Goal: Transaction & Acquisition: Purchase product/service

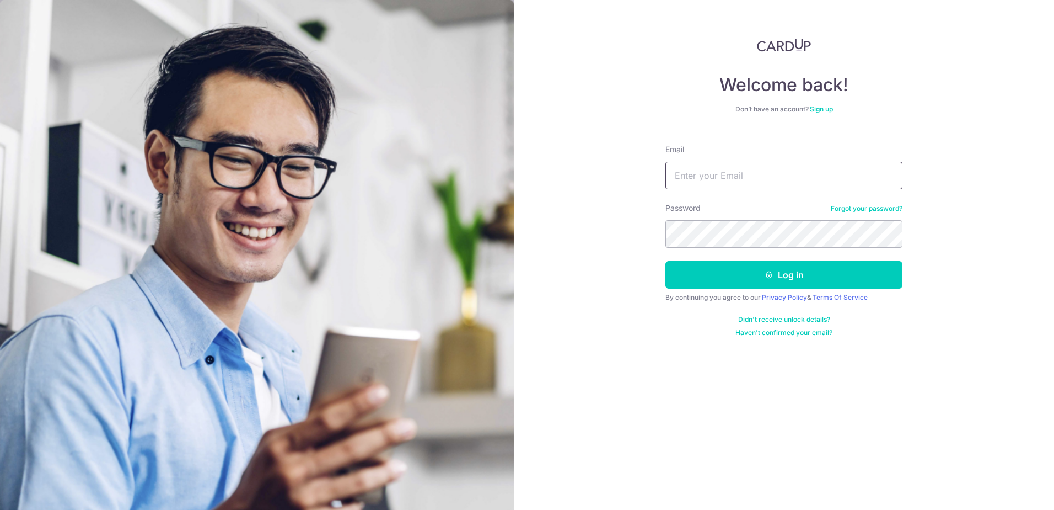
click at [744, 178] on input "Email" at bounding box center [784, 176] width 237 height 28
type input "[EMAIL_ADDRESS][DOMAIN_NAME]"
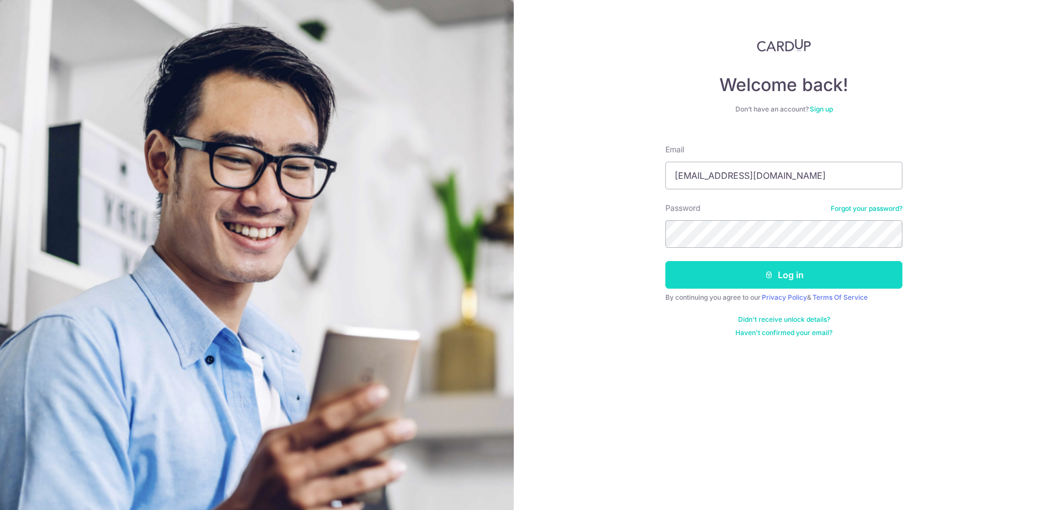
click at [836, 270] on button "Log in" at bounding box center [784, 275] width 237 height 28
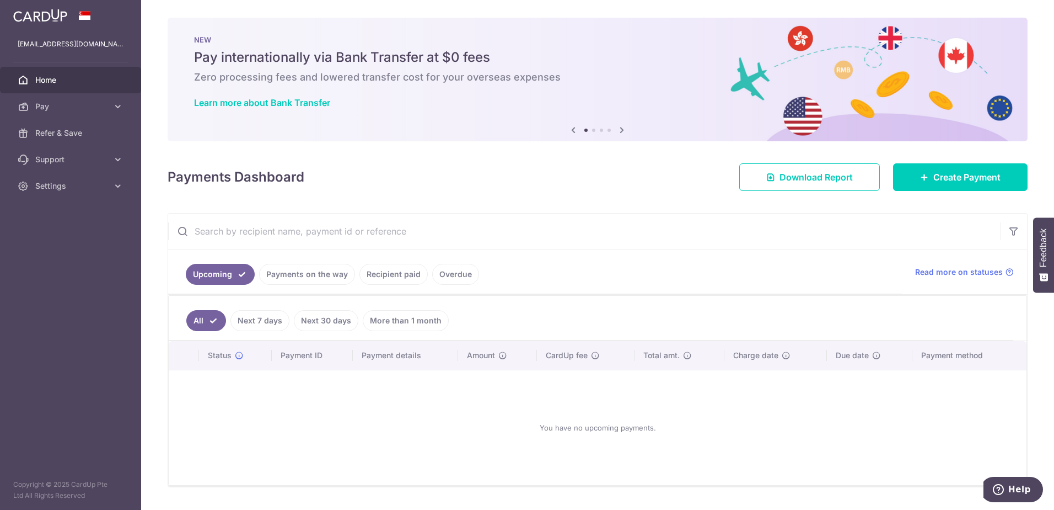
click at [42, 17] on img at bounding box center [40, 15] width 54 height 13
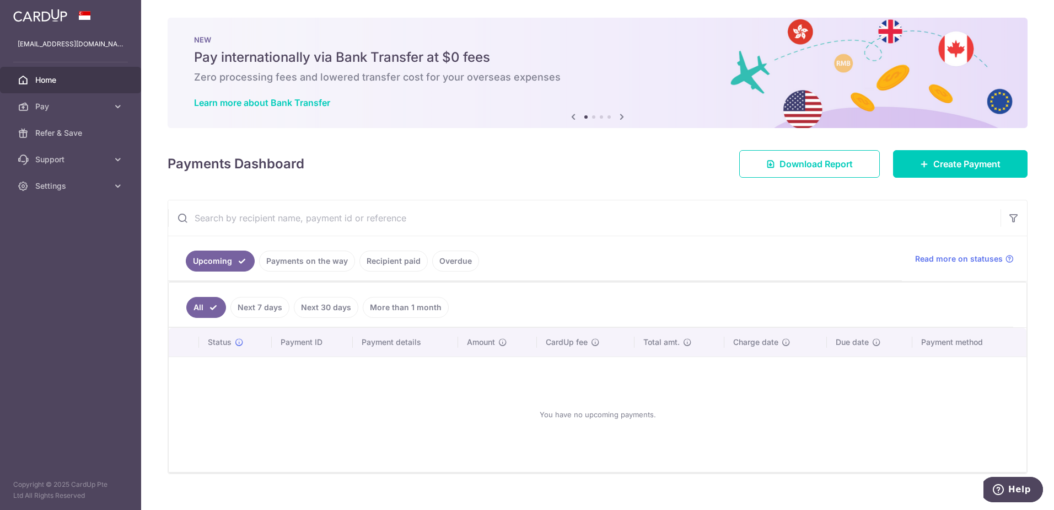
click at [401, 264] on link "Recipient paid" at bounding box center [394, 260] width 68 height 21
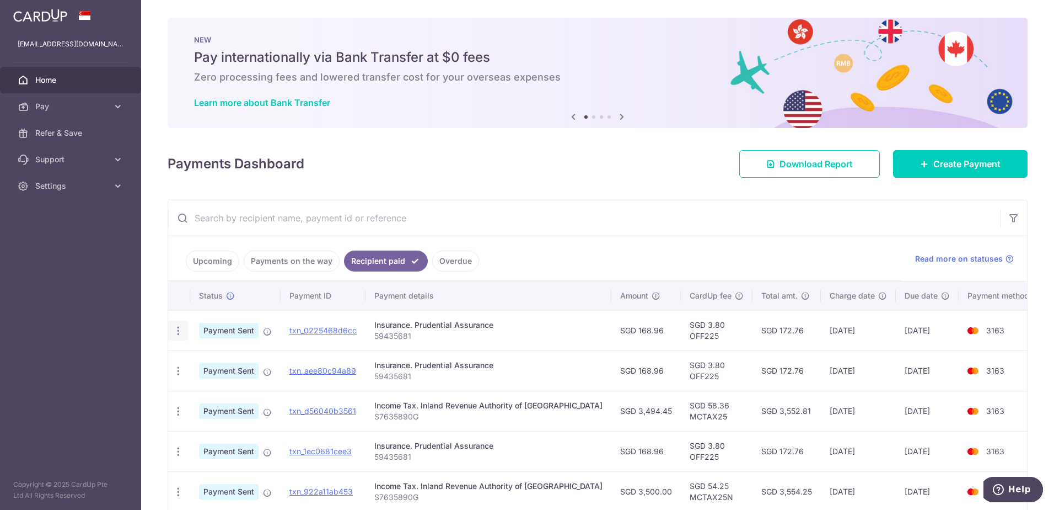
click at [180, 329] on icon "button" at bounding box center [179, 331] width 12 height 12
click at [583, 324] on td "Insurance. Prudential Assurance 59435681" at bounding box center [489, 330] width 246 height 40
click at [218, 262] on link "Upcoming" at bounding box center [212, 260] width 53 height 21
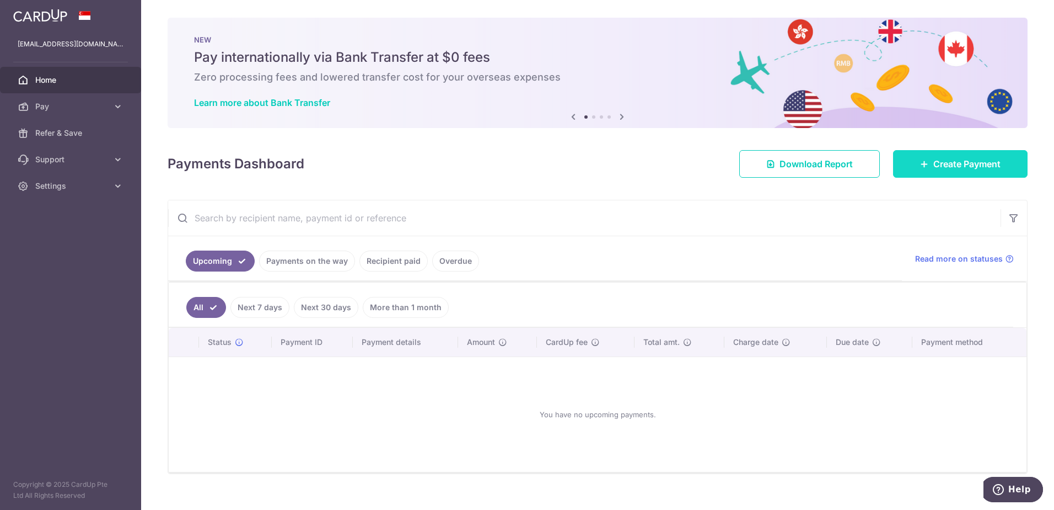
click at [945, 164] on span "Create Payment" at bounding box center [967, 163] width 67 height 13
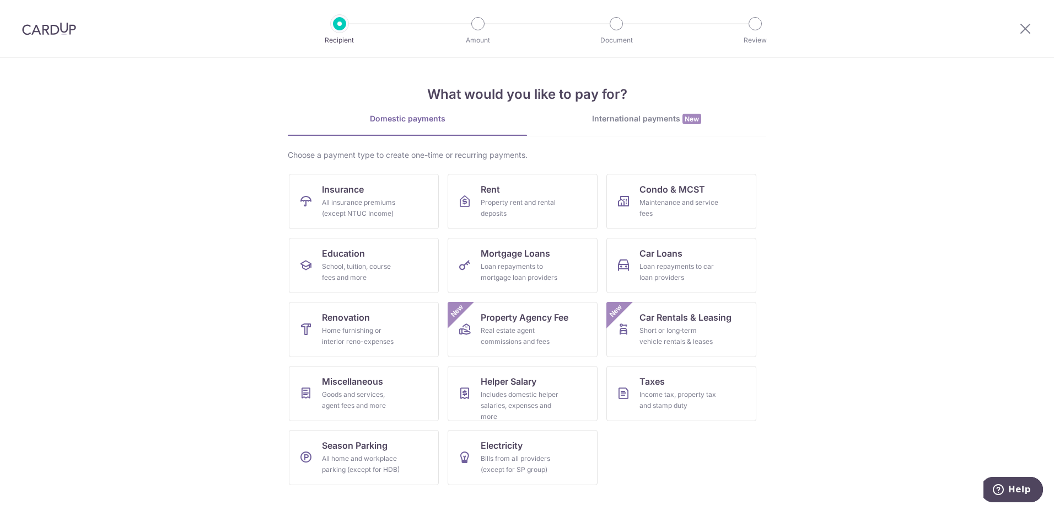
click at [862, 298] on section "What would you like to pay for? Domestic payments International payments New Ch…" at bounding box center [527, 284] width 1054 height 452
click at [364, 196] on link "Insurance All insurance premiums (except NTUC Income)" at bounding box center [364, 201] width 150 height 55
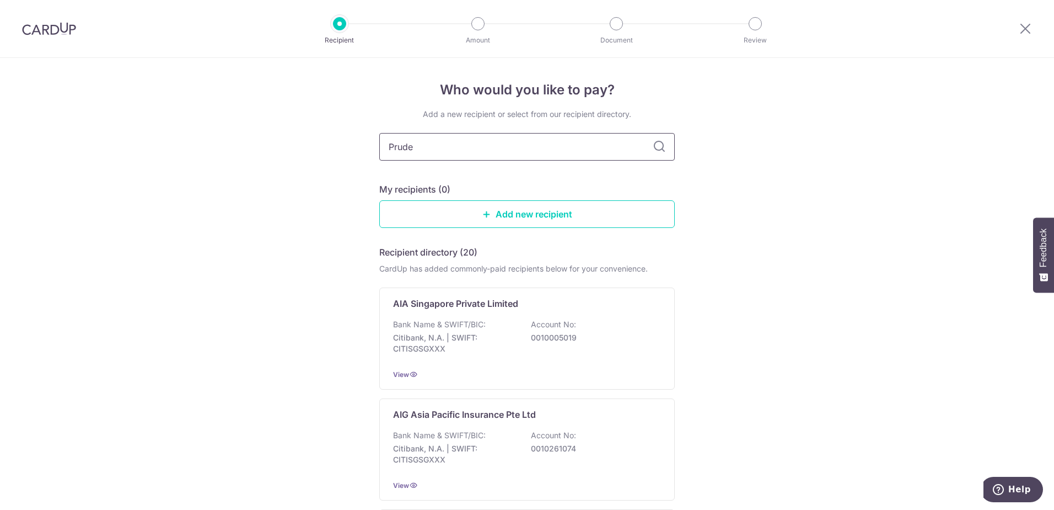
type input "Pruden"
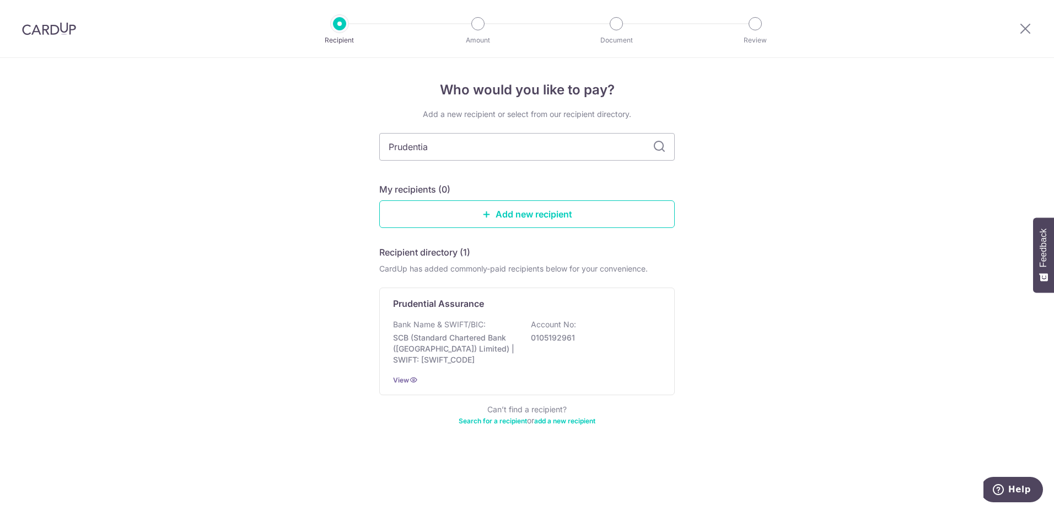
type input "Prudential"
click at [449, 346] on p "SCB (Standard Chartered Bank (Singapore) Limited) | SWIFT: SCBLSG22XXX" at bounding box center [455, 348] width 124 height 33
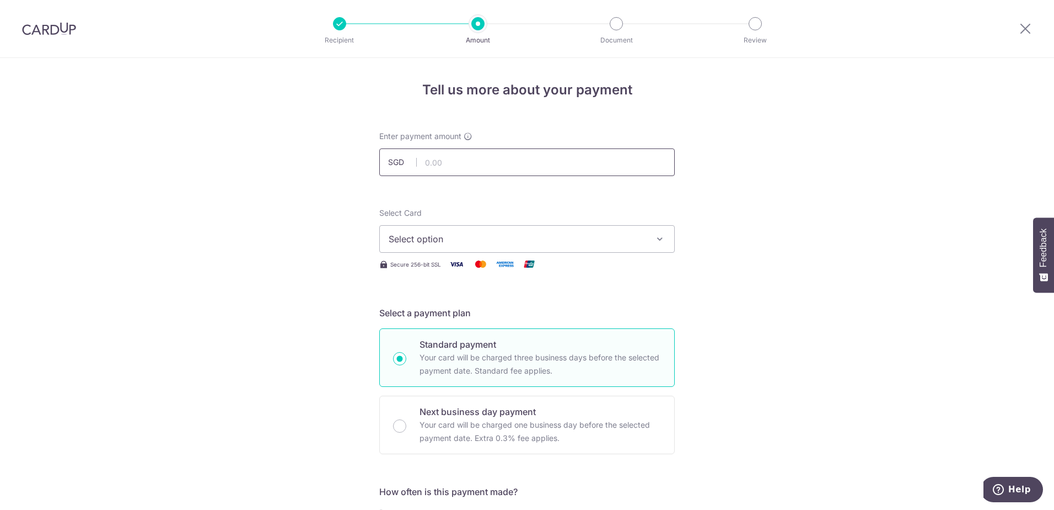
click at [491, 162] on input "text" at bounding box center [527, 162] width 296 height 28
type input "168.96"
click at [652, 248] on button "Select option" at bounding box center [527, 239] width 296 height 28
click at [537, 315] on span "**** 3163" at bounding box center [527, 317] width 277 height 13
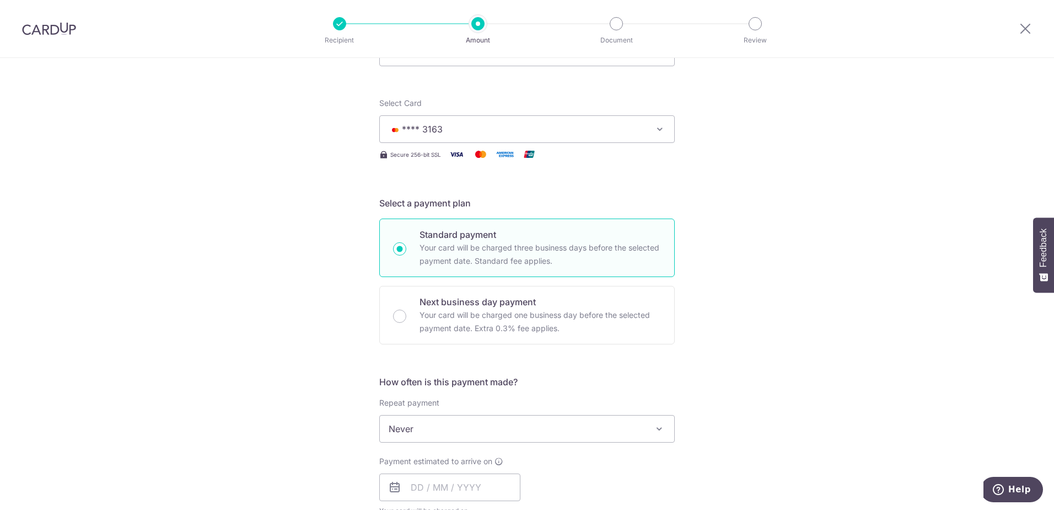
scroll to position [110, 0]
click at [659, 429] on span at bounding box center [659, 427] width 13 height 13
click at [778, 345] on div "Tell us more about your payment Enter payment amount SGD 168.96 168.96 Select C…" at bounding box center [527, 447] width 1054 height 998
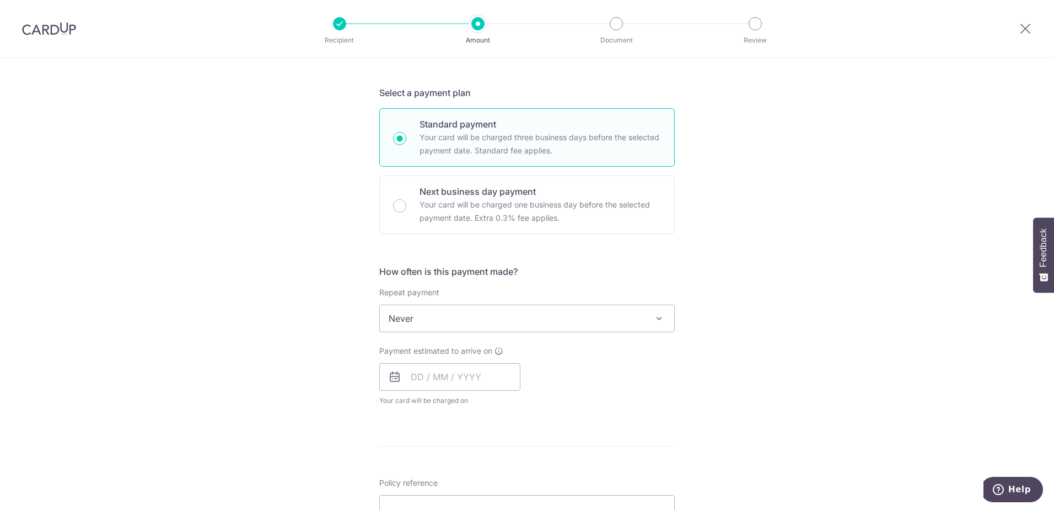
scroll to position [221, 0]
click at [411, 379] on input "text" at bounding box center [449, 376] width 141 height 28
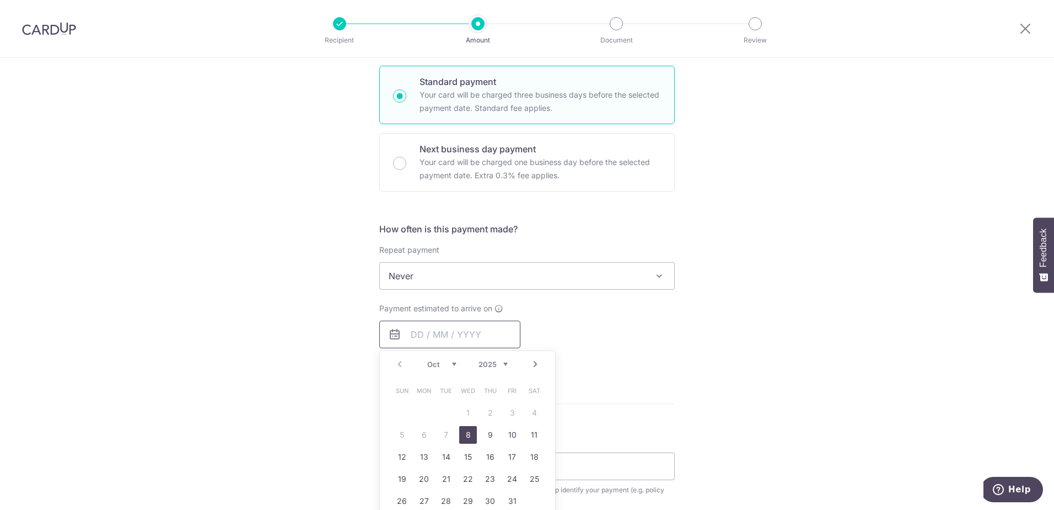
scroll to position [331, 0]
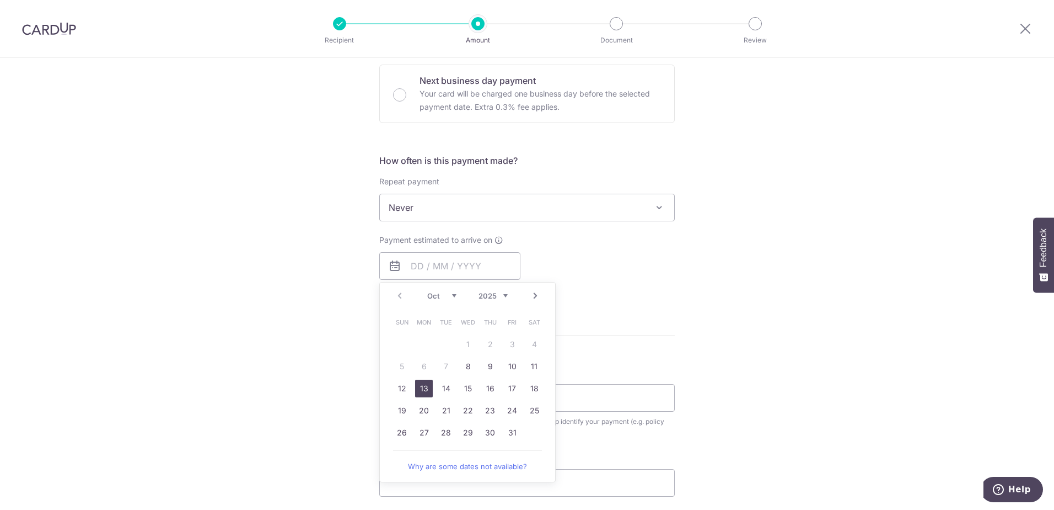
click at [427, 387] on link "13" at bounding box center [424, 388] width 18 height 18
type input "13/10/2025"
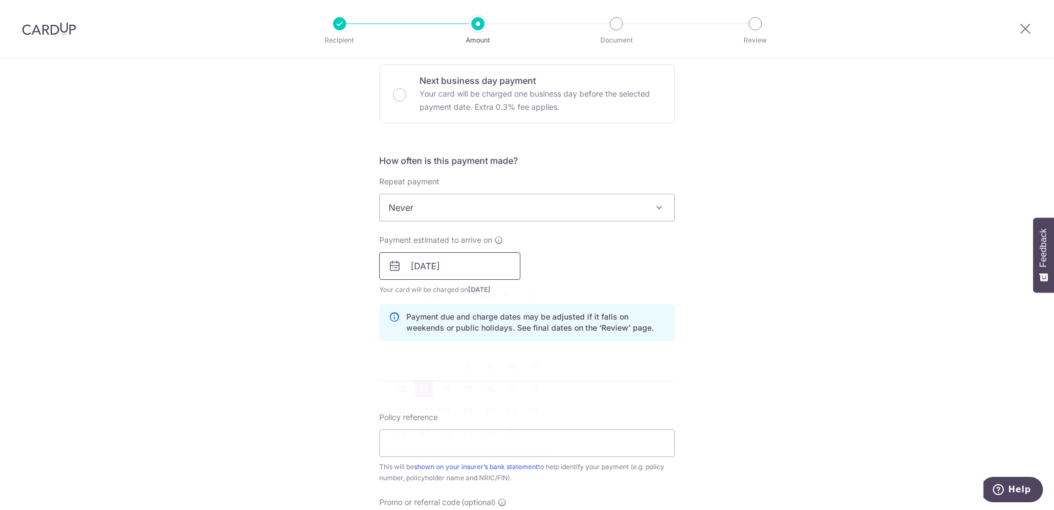
click at [462, 265] on input "13/10/2025" at bounding box center [449, 266] width 141 height 28
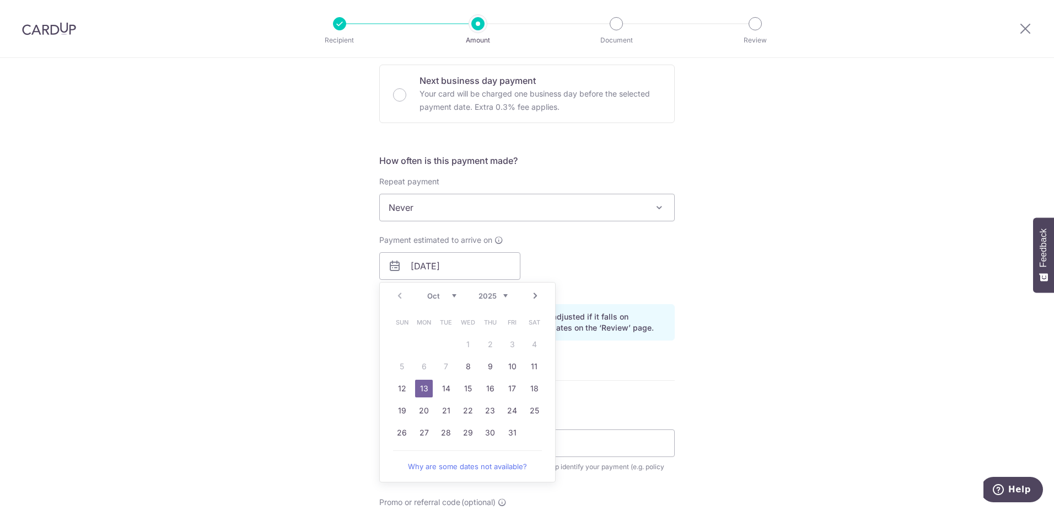
click at [821, 338] on div "Tell us more about your payment Enter payment amount SGD 168.96 168.96 Select C…" at bounding box center [527, 248] width 1054 height 1043
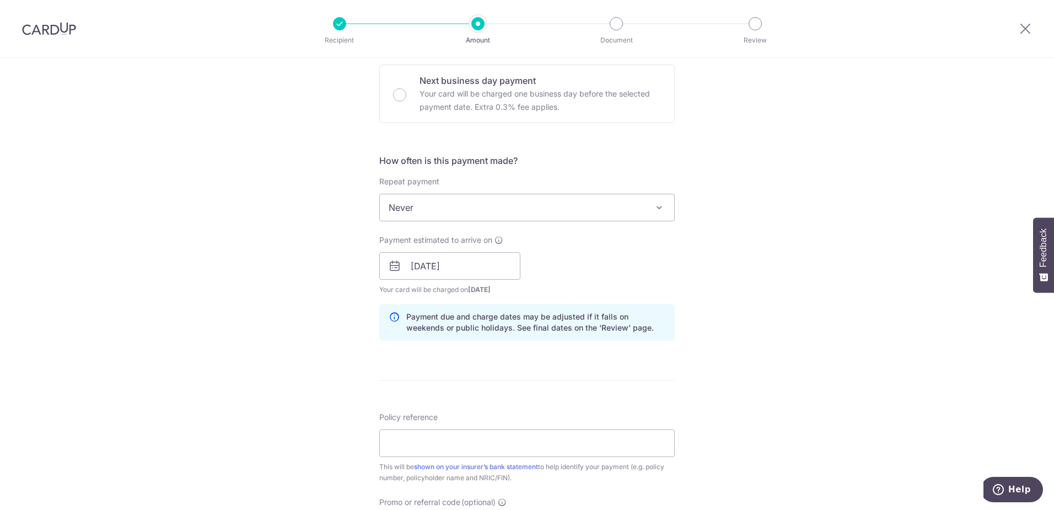
click at [812, 296] on div "Tell us more about your payment Enter payment amount SGD 168.96 168.96 Select C…" at bounding box center [527, 248] width 1054 height 1043
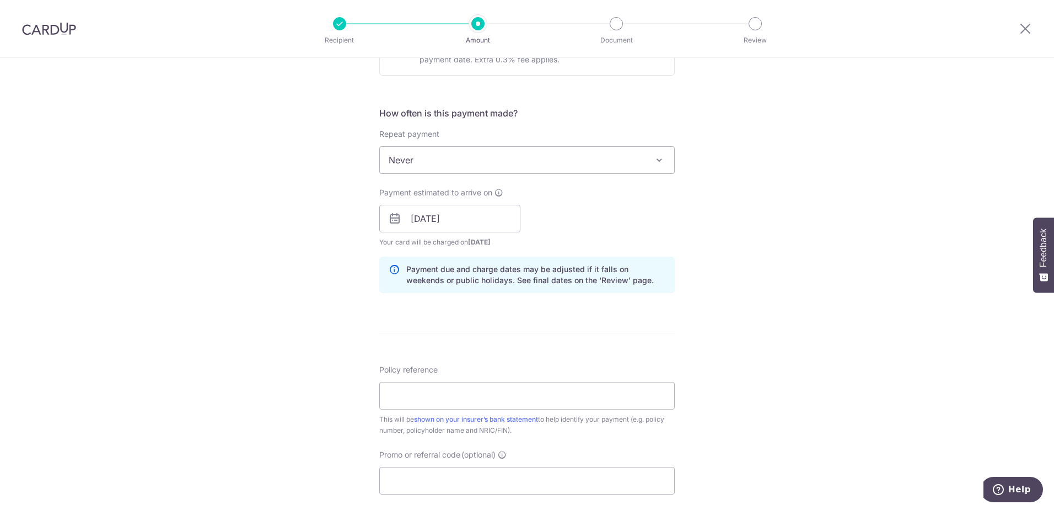
scroll to position [441, 0]
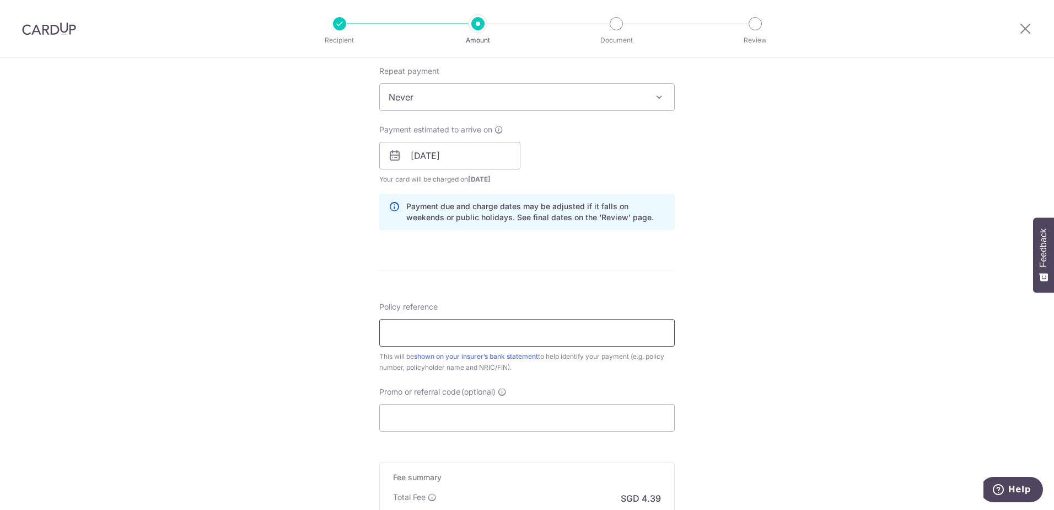
click at [586, 330] on input "Policy reference" at bounding box center [527, 333] width 296 height 28
type input "59435681"
click at [780, 324] on div "Tell us more about your payment Enter payment amount SGD 168.96 168.96 Select C…" at bounding box center [527, 138] width 1054 height 1043
click at [554, 416] on input "Promo or referral code (optional)" at bounding box center [527, 418] width 296 height 28
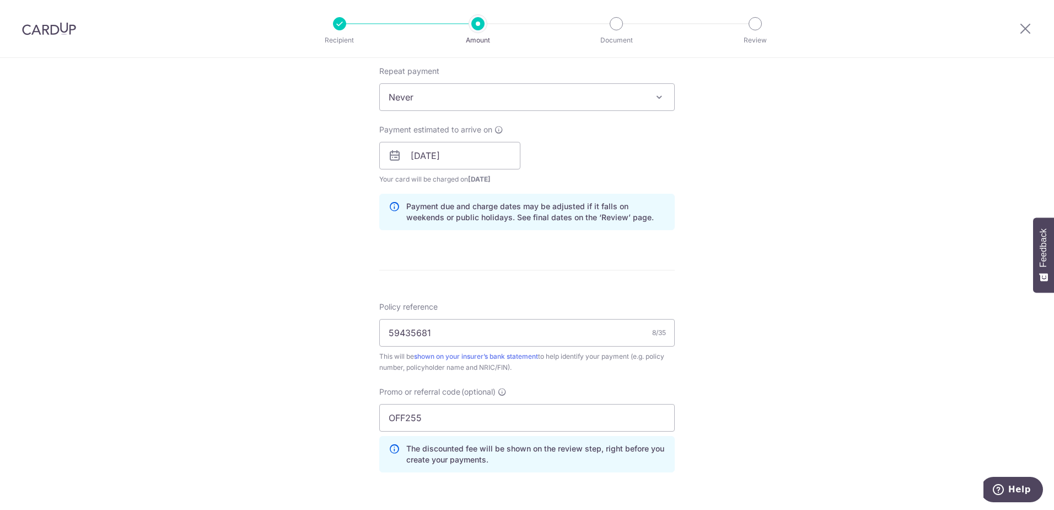
click at [825, 383] on div "Tell us more about your payment Enter payment amount SGD 168.96 168.96 Select C…" at bounding box center [527, 163] width 1054 height 1092
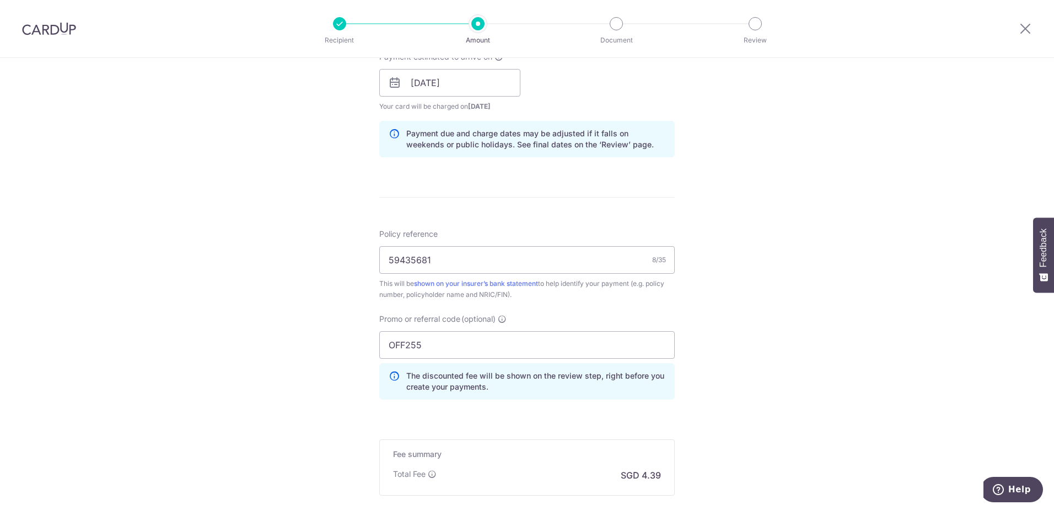
scroll to position [607, 0]
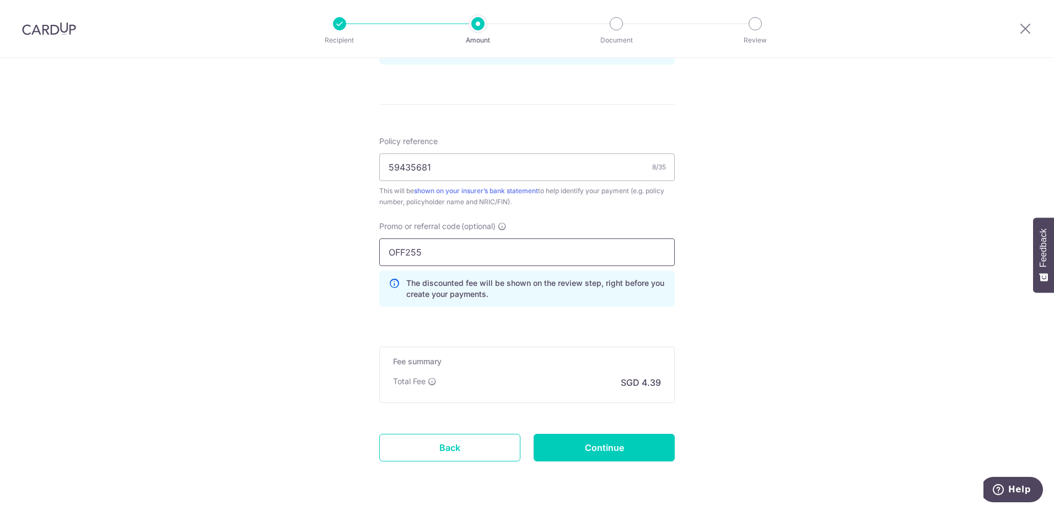
click at [408, 250] on input "OFF255" at bounding box center [527, 252] width 296 height 28
type input "OFF225"
click at [631, 451] on input "Continue" at bounding box center [604, 447] width 141 height 28
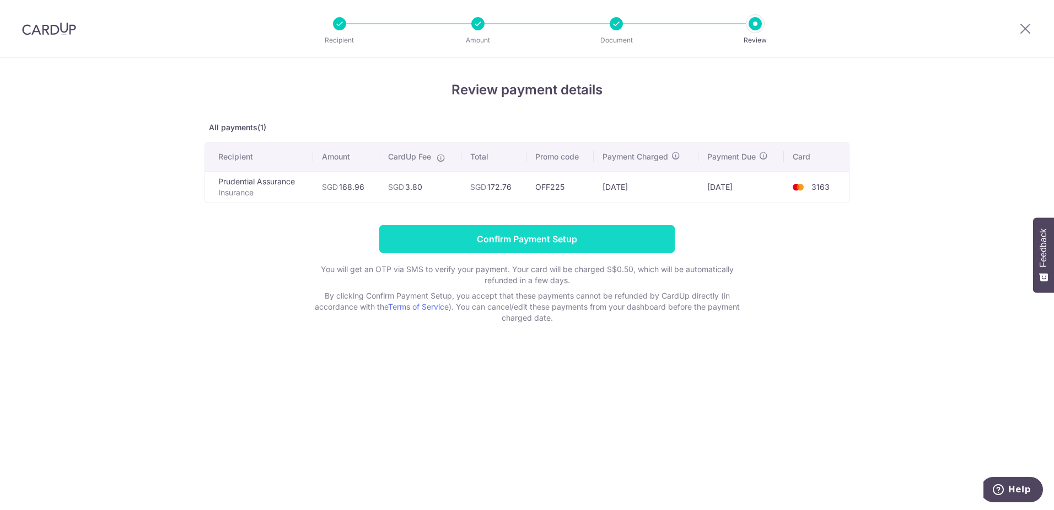
click at [646, 243] on input "Confirm Payment Setup" at bounding box center [527, 239] width 296 height 28
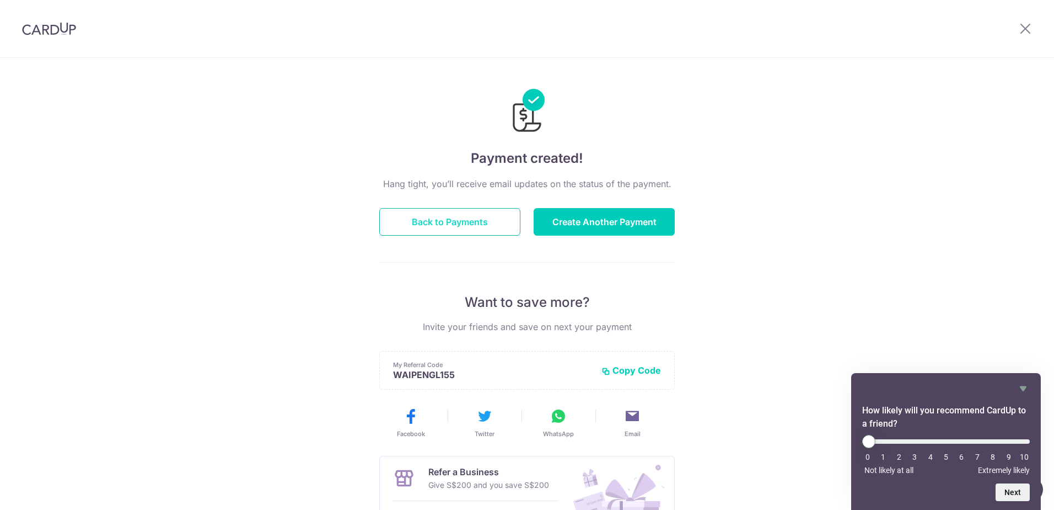
click at [473, 222] on button "Back to Payments" at bounding box center [449, 222] width 141 height 28
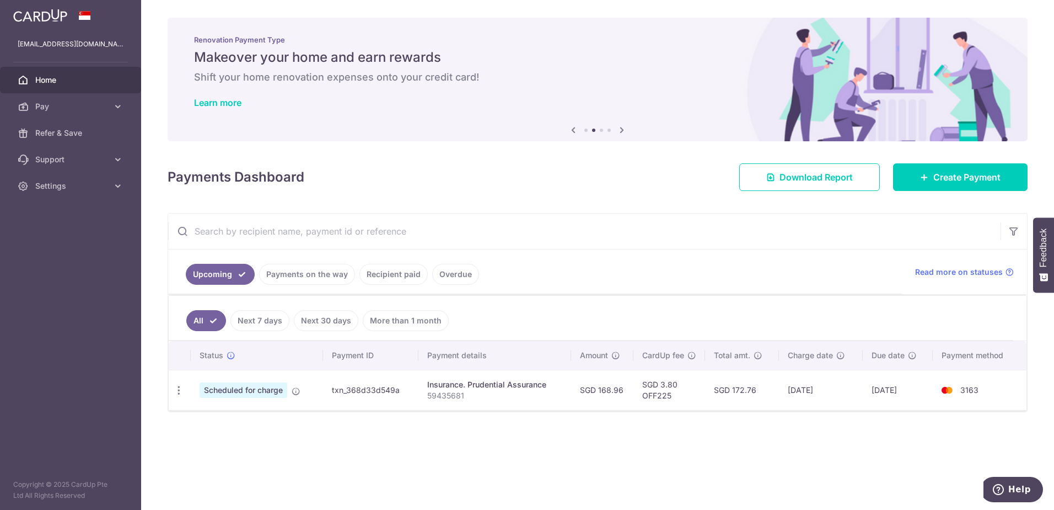
click at [602, 444] on div "× Pause Schedule Pause all future payments in this series Pause just this one p…" at bounding box center [597, 255] width 913 height 510
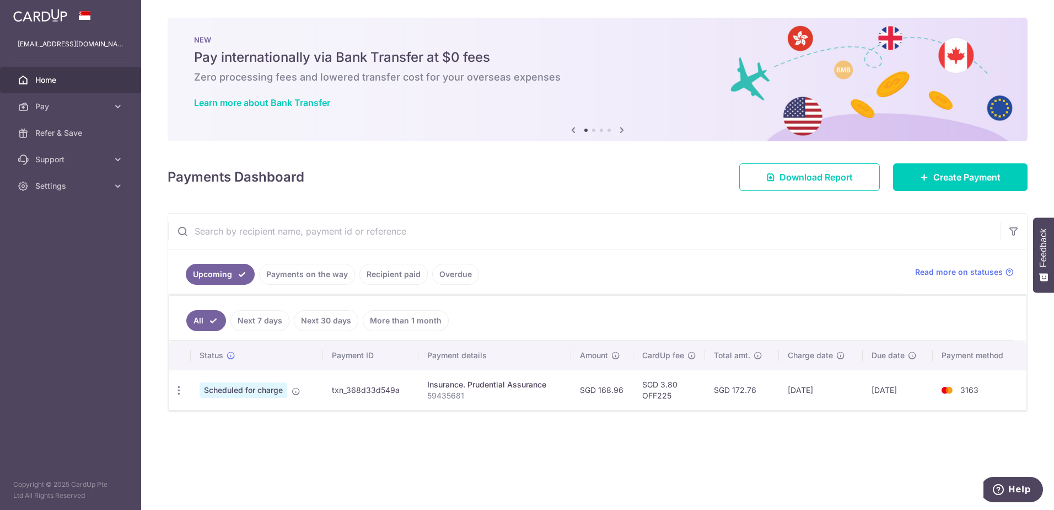
click at [55, 82] on span "Home" at bounding box center [71, 79] width 73 height 11
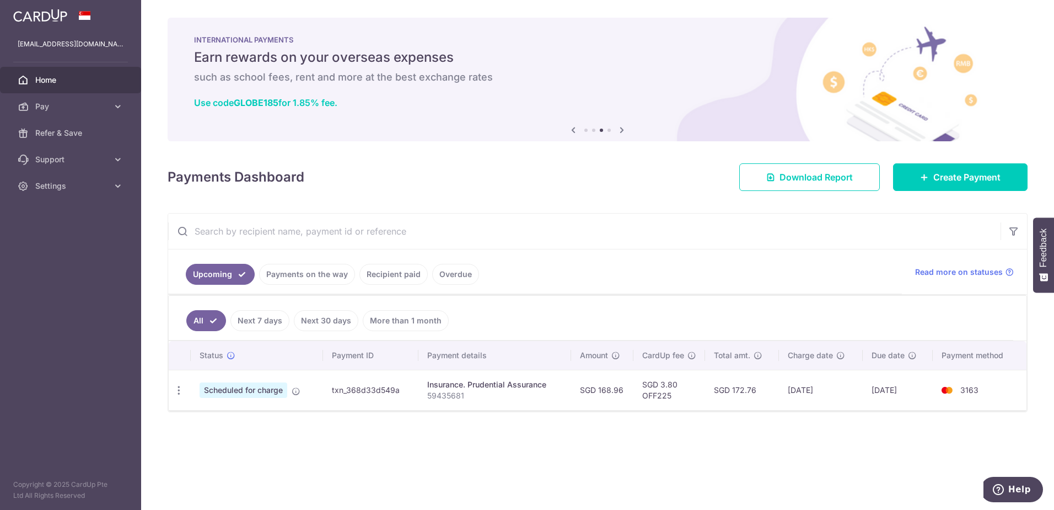
click at [453, 457] on div "× Pause Schedule Pause all future payments in this series Pause just this one p…" at bounding box center [597, 255] width 913 height 510
click at [28, 20] on img at bounding box center [40, 15] width 54 height 13
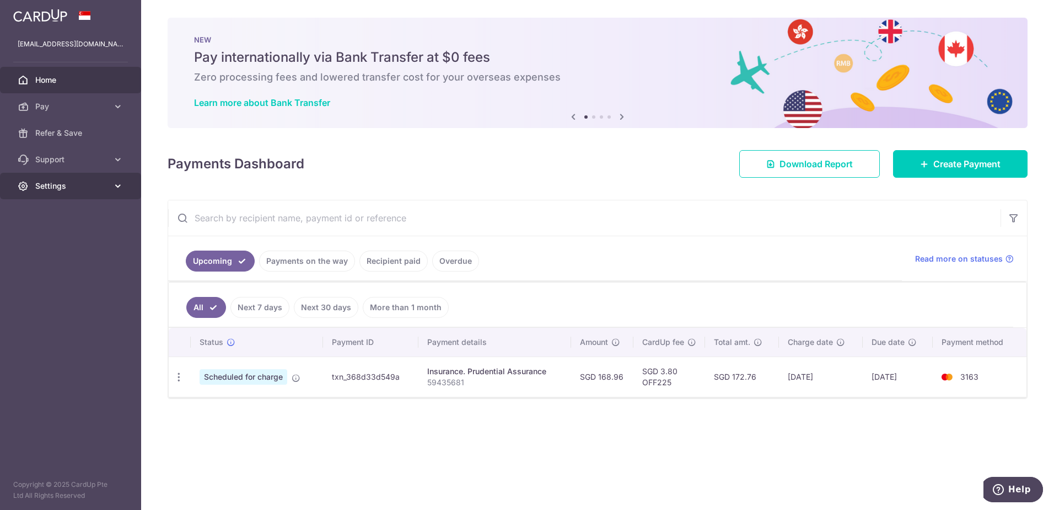
click at [95, 190] on span "Settings" at bounding box center [71, 185] width 73 height 11
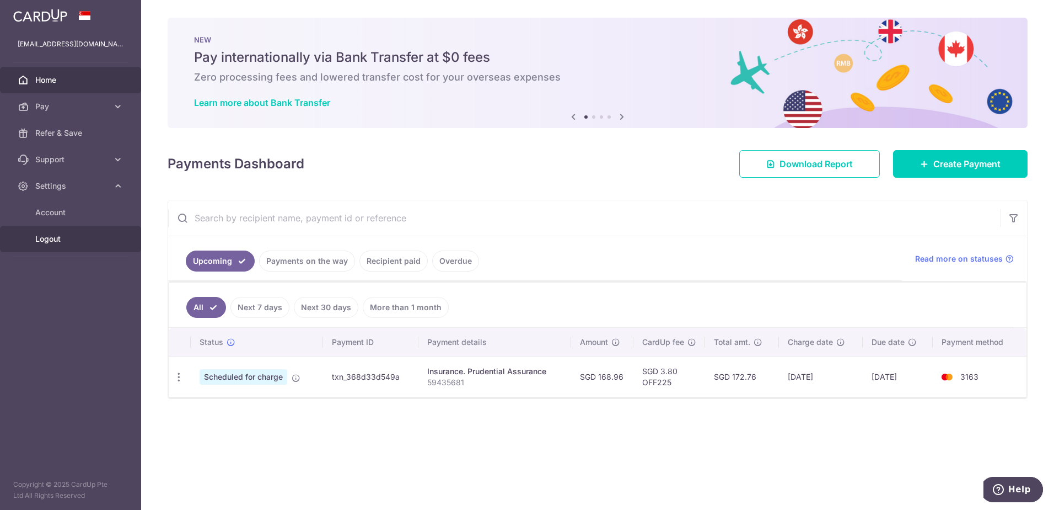
click at [51, 230] on link "Logout" at bounding box center [70, 239] width 141 height 26
